Goal: Transaction & Acquisition: Purchase product/service

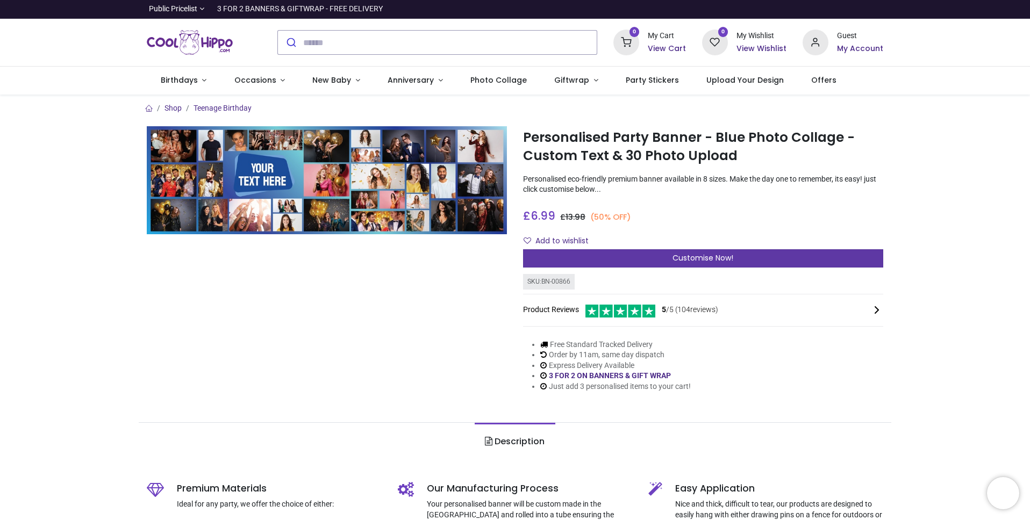
click at [681, 262] on span "Customise Now!" at bounding box center [703, 258] width 61 height 11
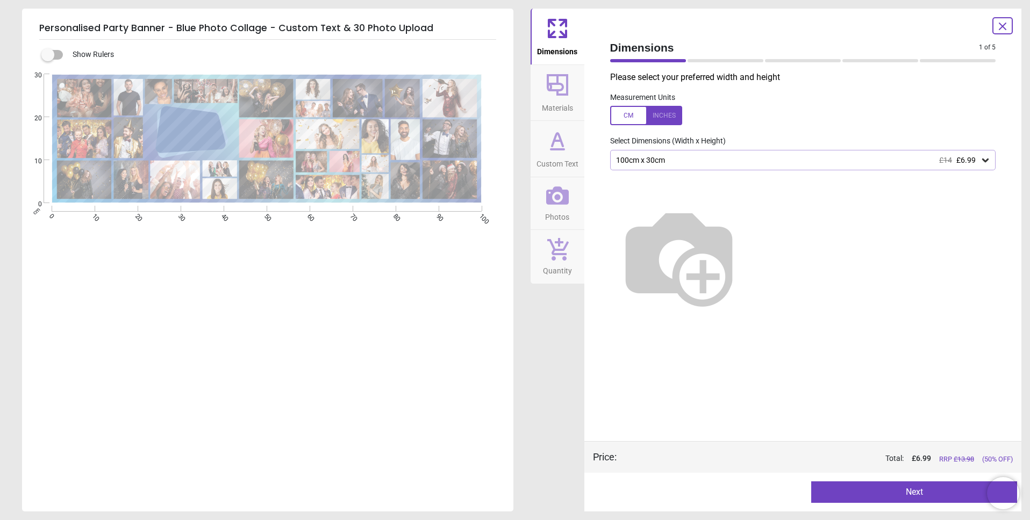
click at [750, 165] on div "100cm x 30cm £14 £6.99" at bounding box center [798, 160] width 366 height 9
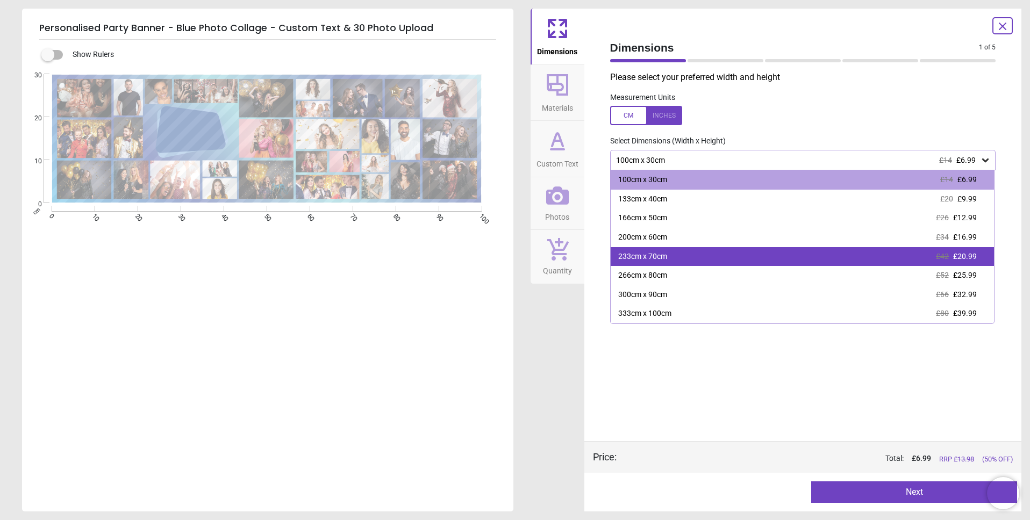
click at [671, 259] on div "233cm x 70cm £42 £20.99" at bounding box center [803, 256] width 384 height 19
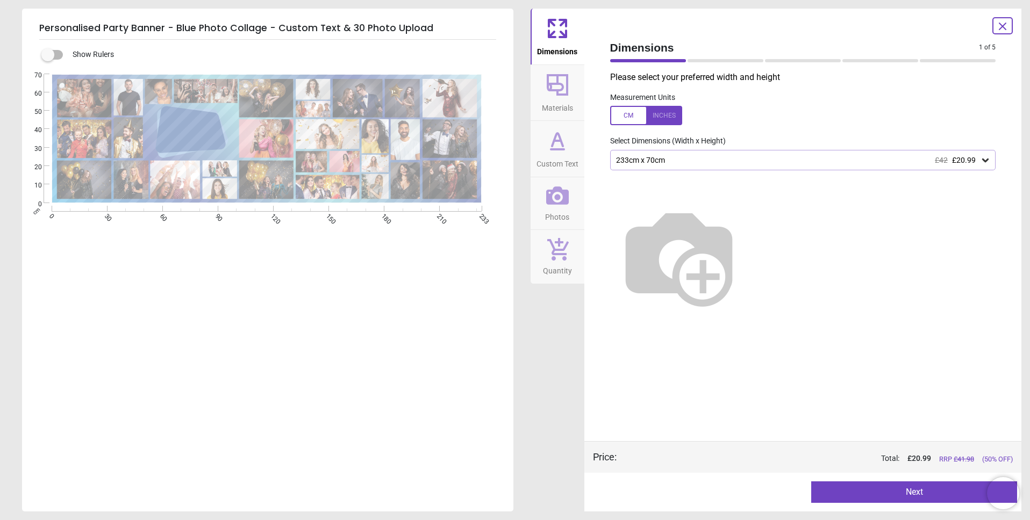
click at [983, 163] on icon at bounding box center [985, 160] width 11 height 11
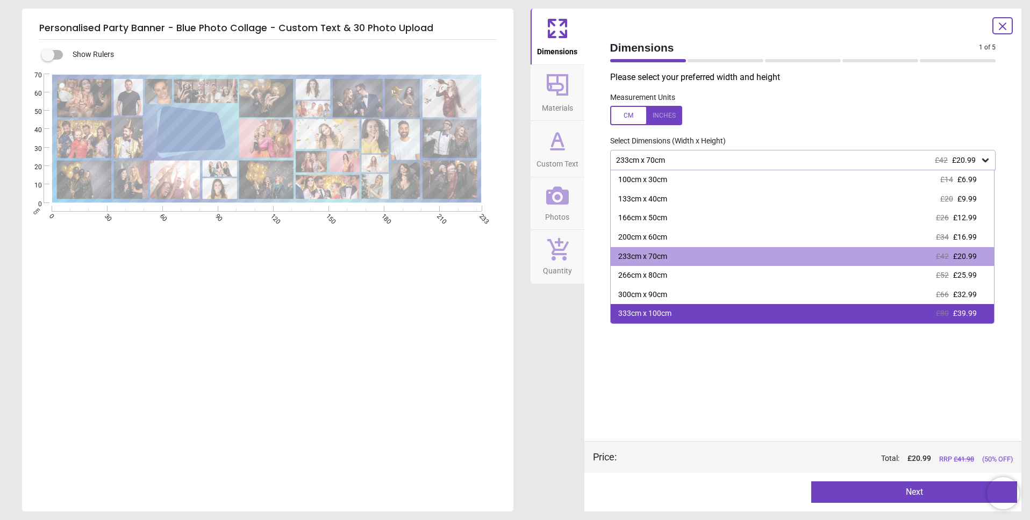
click at [650, 316] on div "333cm x 100cm" at bounding box center [644, 314] width 53 height 11
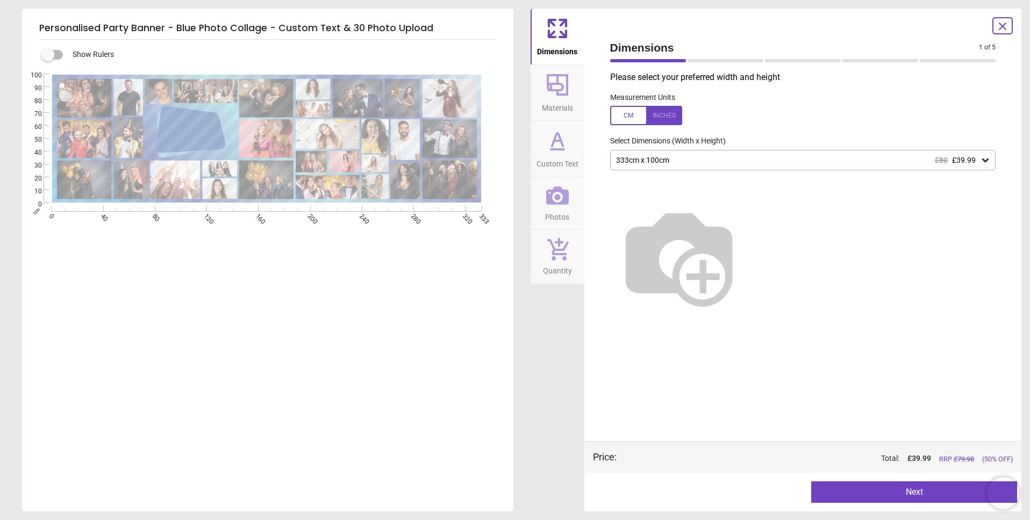
click at [866, 490] on button "Next" at bounding box center [914, 493] width 206 height 22
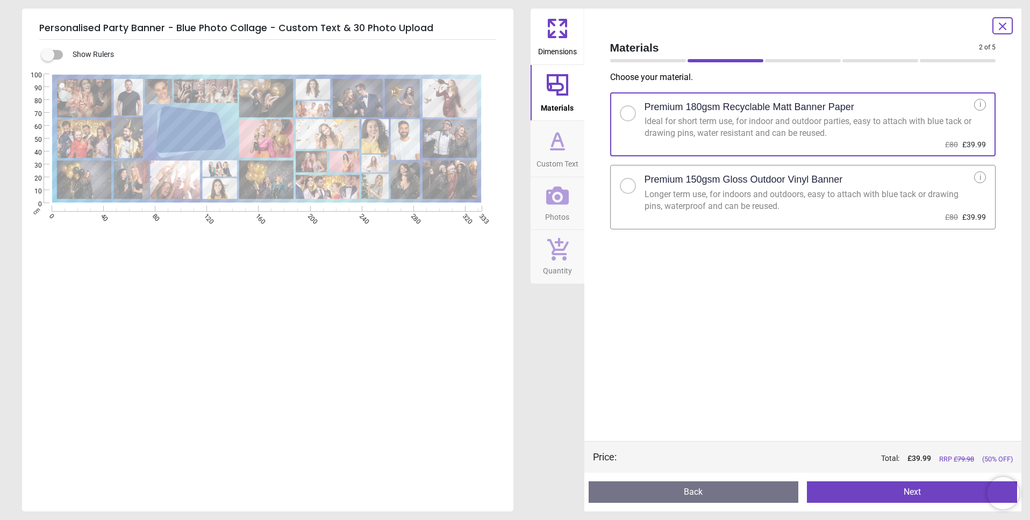
click at [896, 494] on button "Next" at bounding box center [912, 493] width 210 height 22
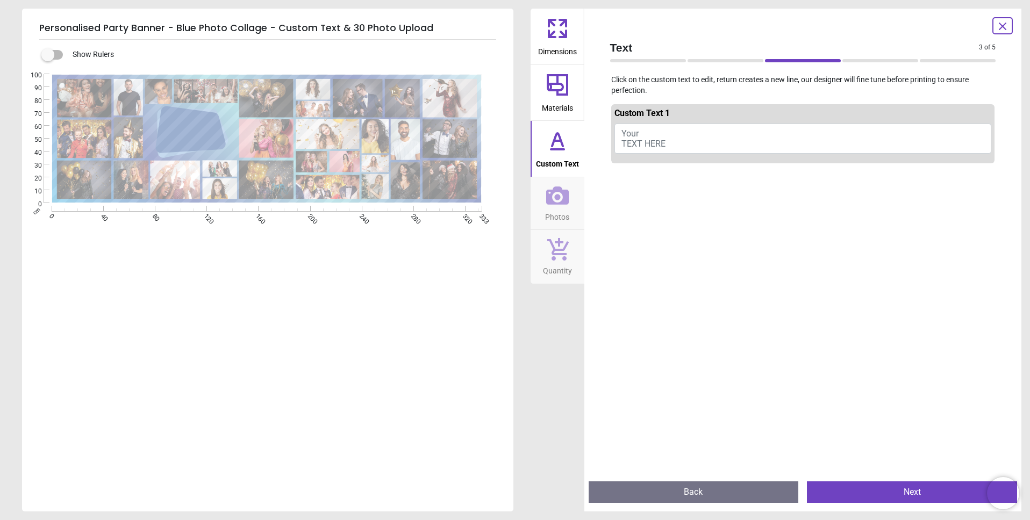
click at [1004, 25] on icon at bounding box center [1002, 26] width 13 height 13
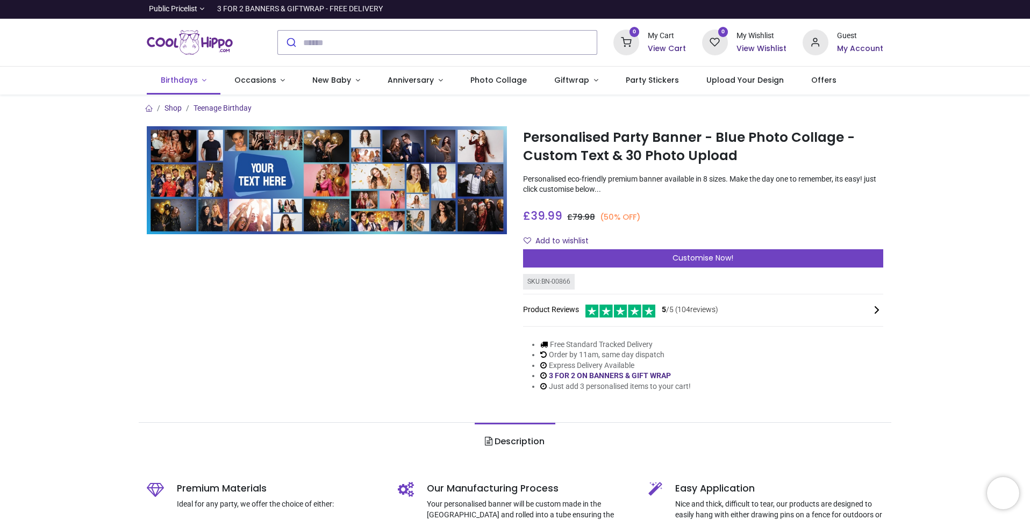
click at [187, 78] on span "Birthdays" at bounding box center [179, 80] width 37 height 11
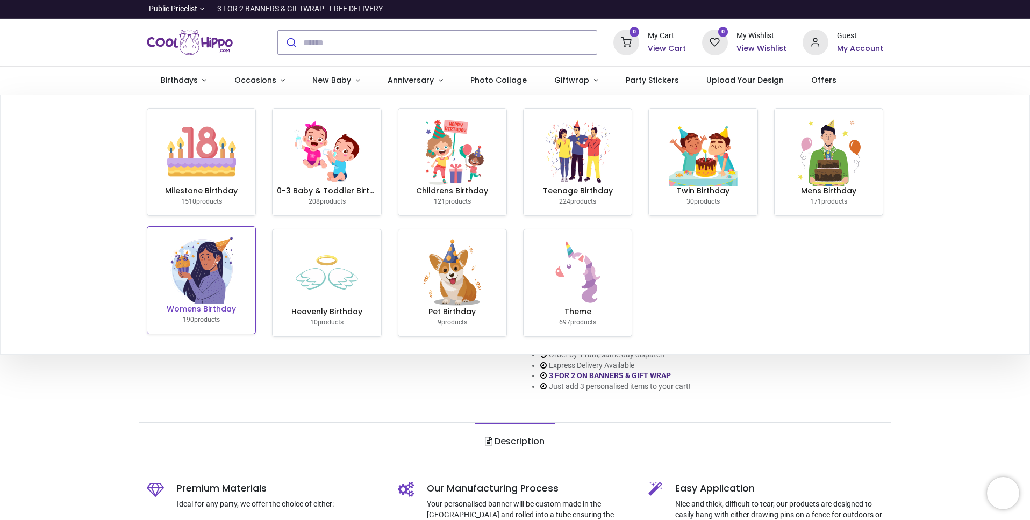
click at [229, 285] on img at bounding box center [201, 269] width 69 height 69
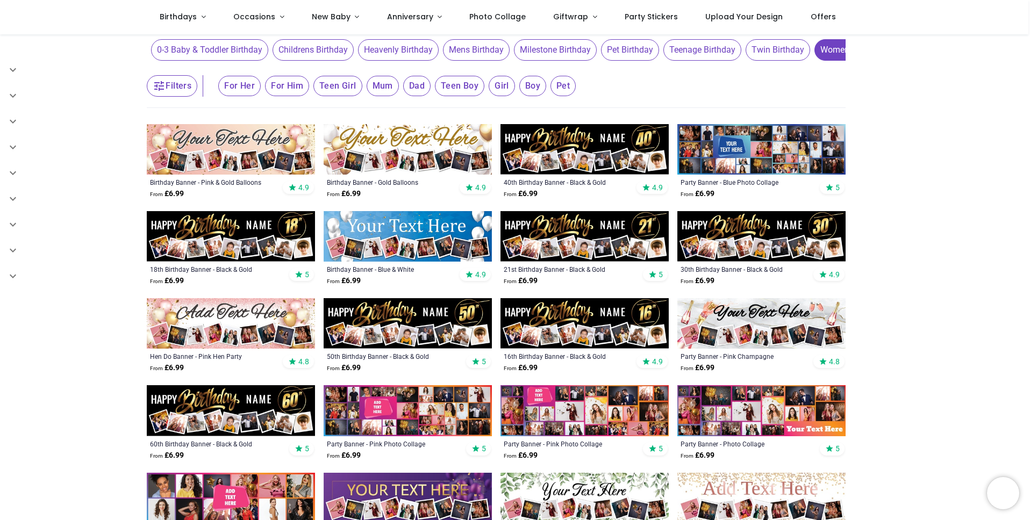
scroll to position [108, 0]
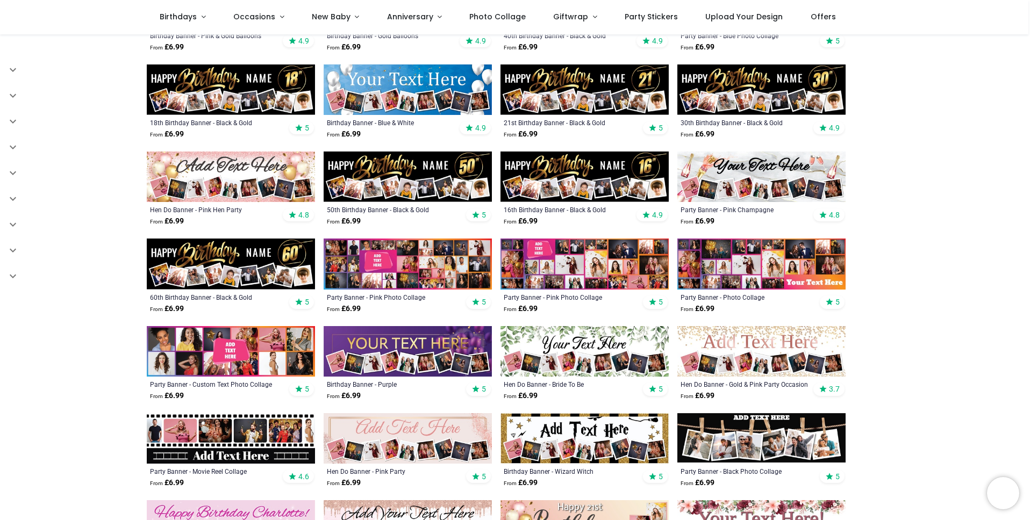
scroll to position [249, 0]
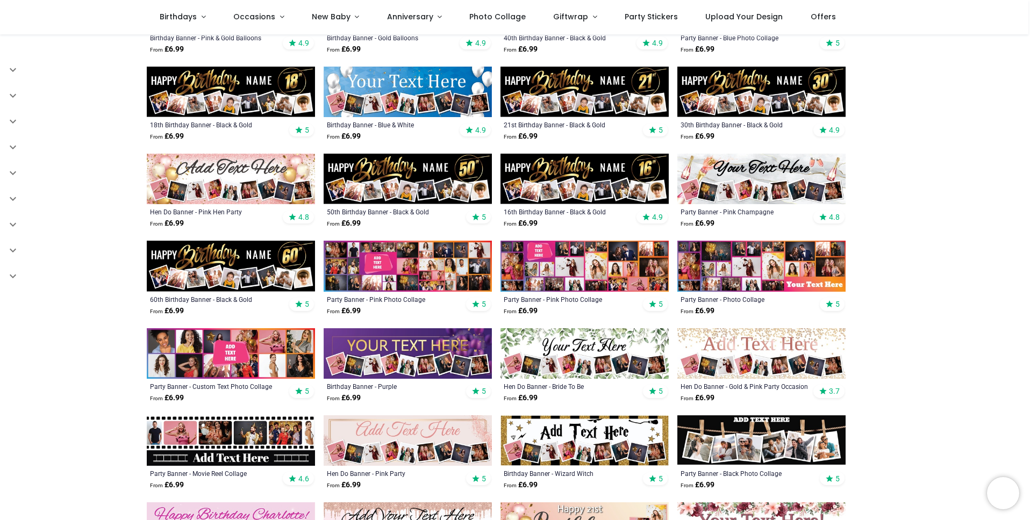
click at [410, 154] on img at bounding box center [408, 179] width 168 height 51
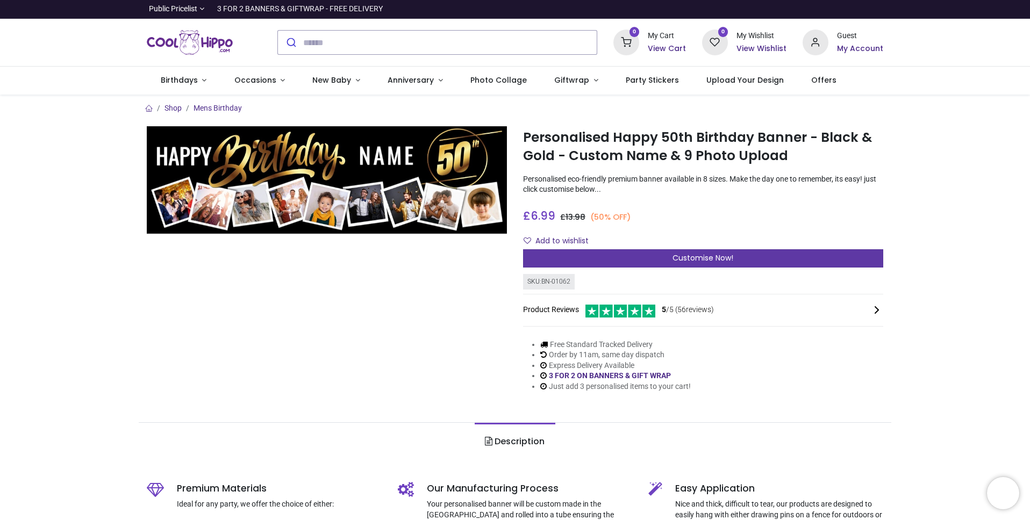
click at [626, 256] on div "Customise Now!" at bounding box center [703, 258] width 360 height 18
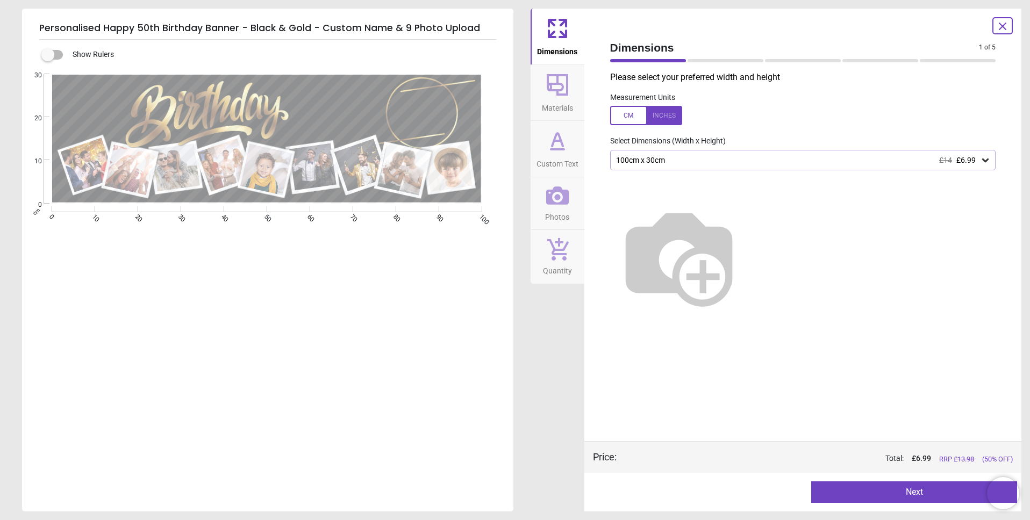
click at [678, 159] on div "100cm x 30cm £14 £6.99" at bounding box center [798, 160] width 366 height 9
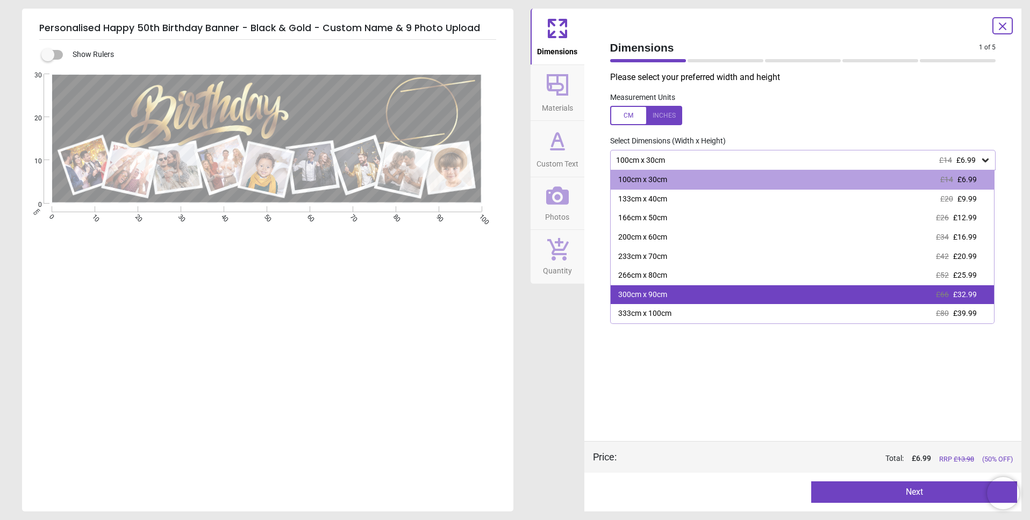
click at [650, 296] on div "300cm x 90cm" at bounding box center [642, 295] width 49 height 11
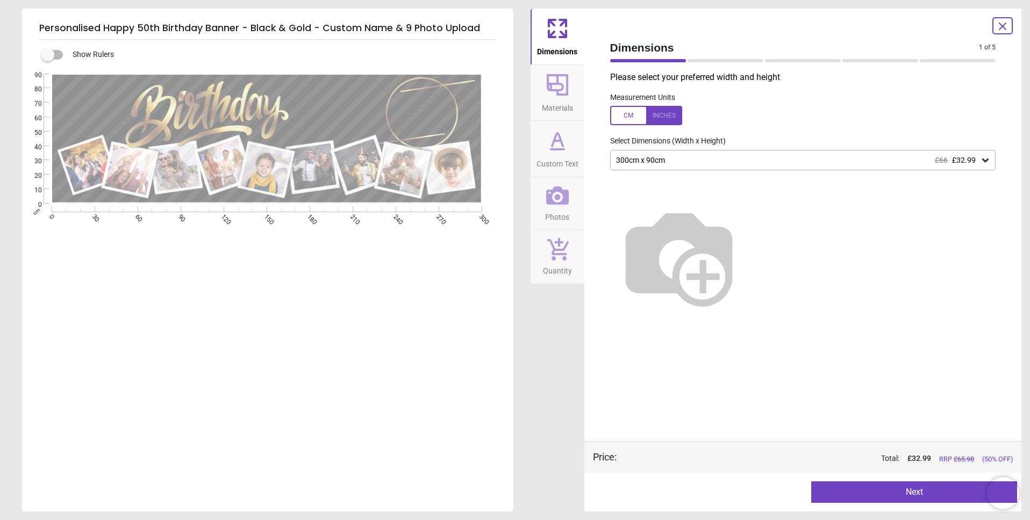
click at [872, 488] on button "Next" at bounding box center [914, 493] width 206 height 22
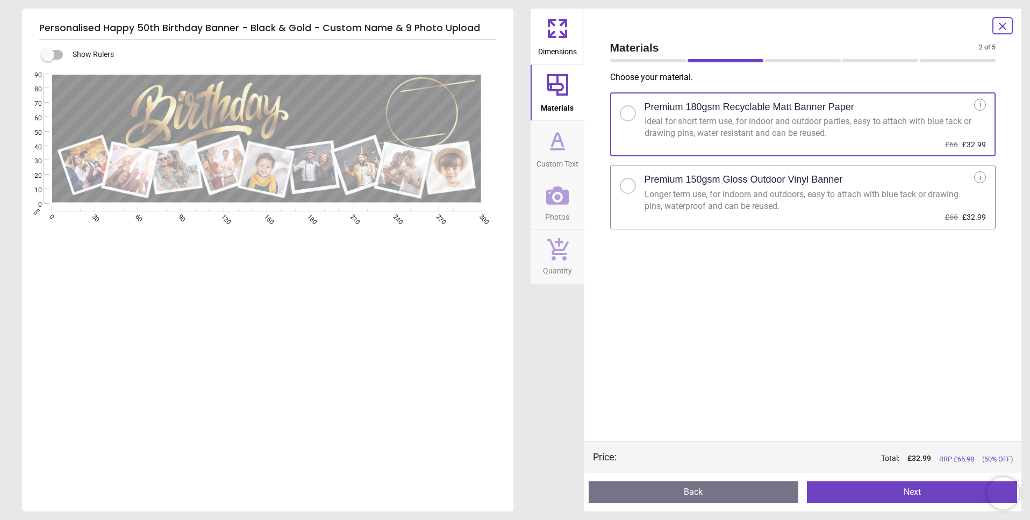
click at [843, 488] on button "Next" at bounding box center [912, 493] width 210 height 22
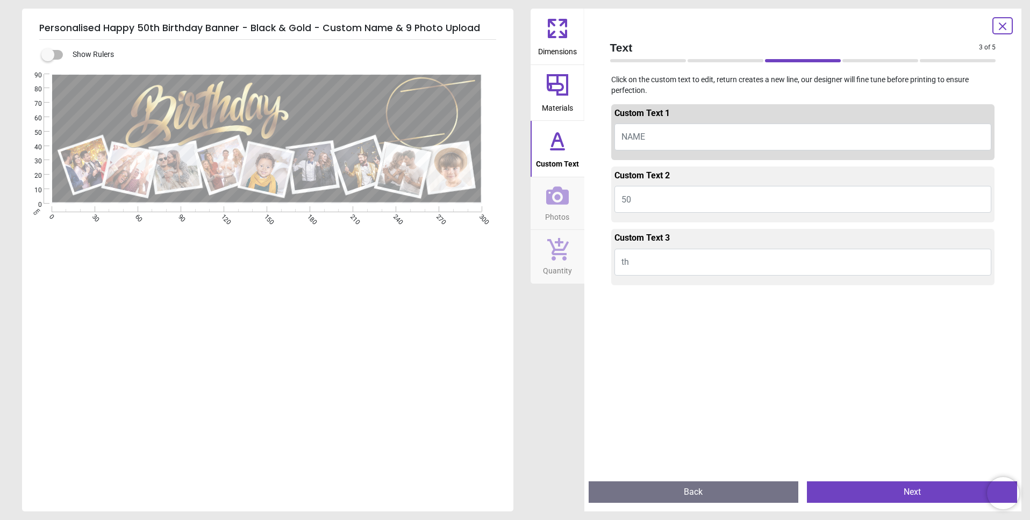
click at [635, 134] on span "NAME" at bounding box center [633, 137] width 24 height 10
type textarea "*******"
click at [650, 209] on button "50" at bounding box center [802, 199] width 377 height 27
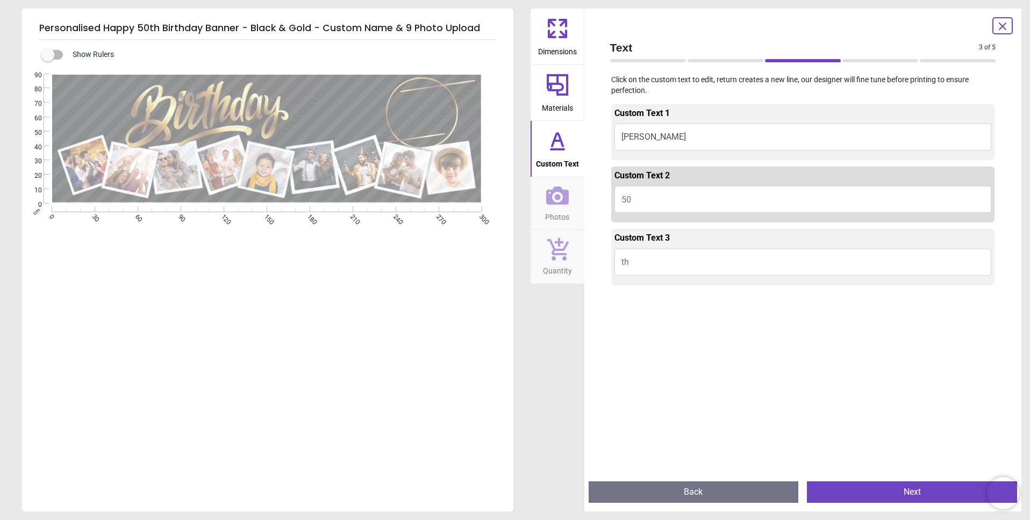
click at [645, 262] on button "th" at bounding box center [802, 262] width 377 height 27
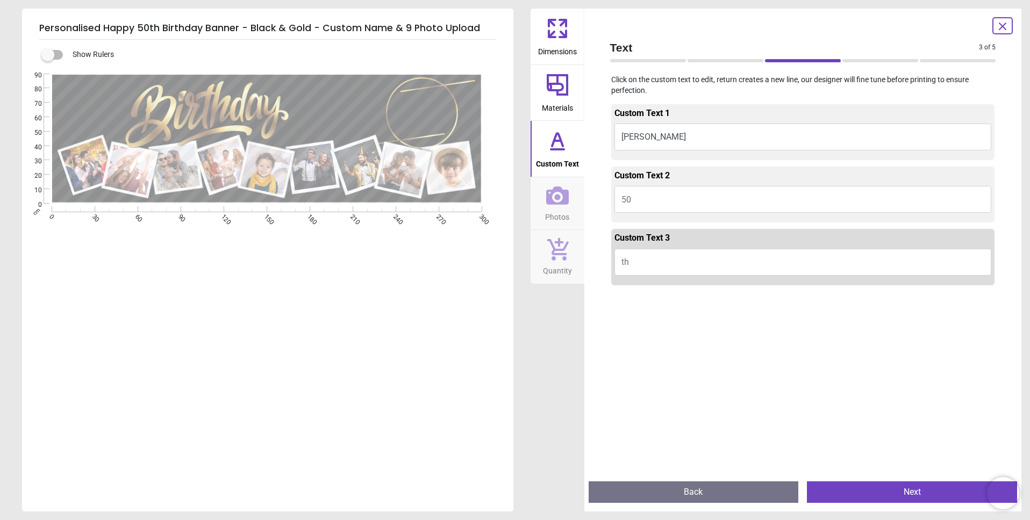
click at [634, 191] on button "50" at bounding box center [802, 199] width 377 height 27
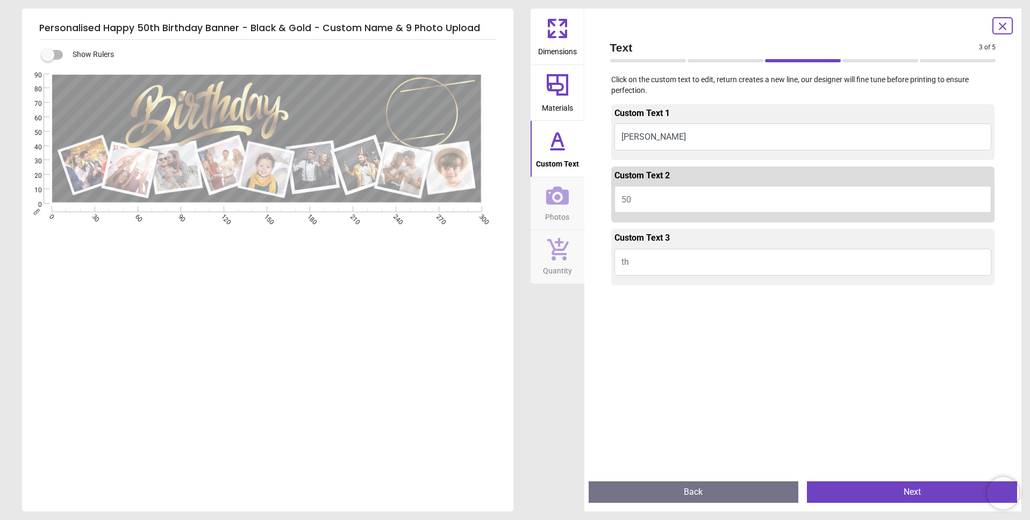
click at [874, 492] on button "Next" at bounding box center [912, 493] width 210 height 22
